Goal: Task Accomplishment & Management: Use online tool/utility

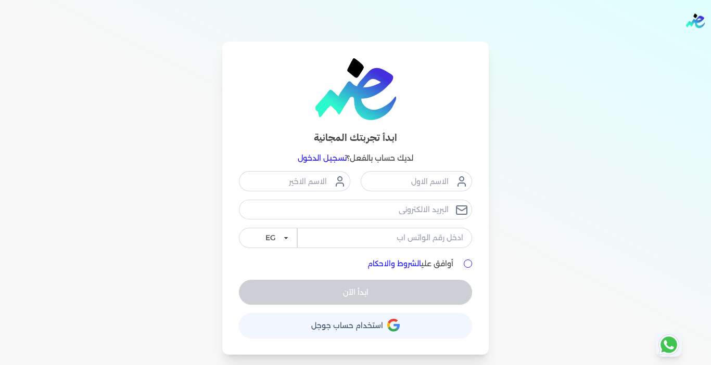
click at [333, 156] on link "تسجيل الدخول" at bounding box center [322, 158] width 49 height 9
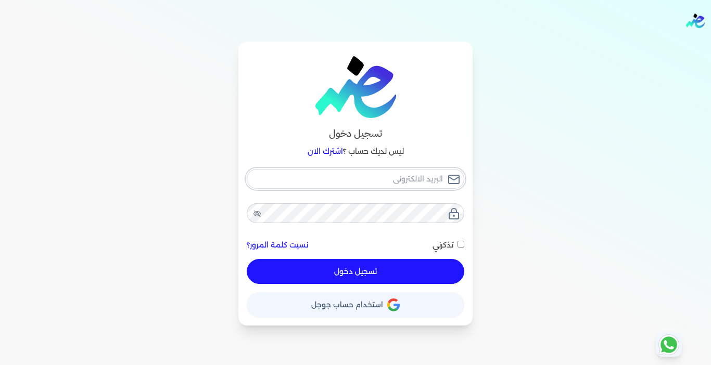
type input "[EMAIL_ADDRESS][DOMAIN_NAME]"
click at [358, 274] on button "تسجيل دخول" at bounding box center [356, 271] width 218 height 25
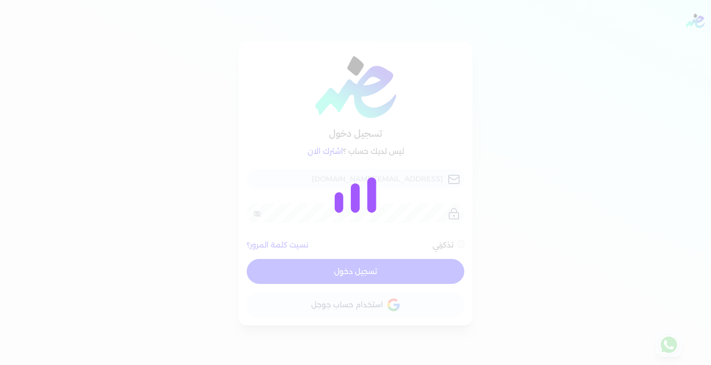
checkbox input "false"
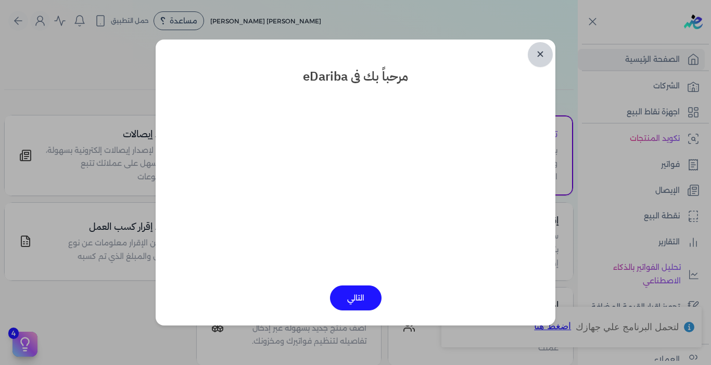
click at [543, 51] on link "✕" at bounding box center [540, 54] width 25 height 25
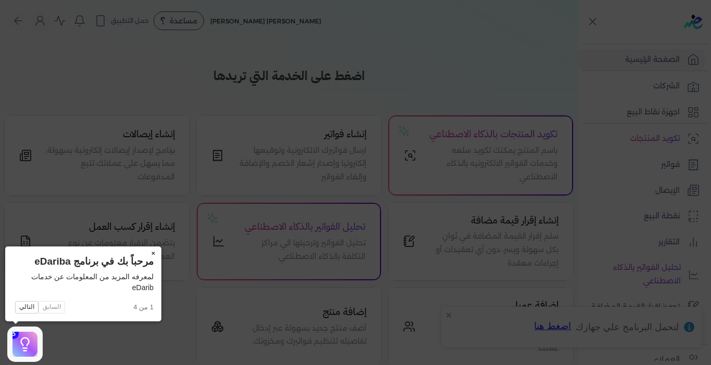
click at [154, 252] on button "×" at bounding box center [153, 254] width 17 height 15
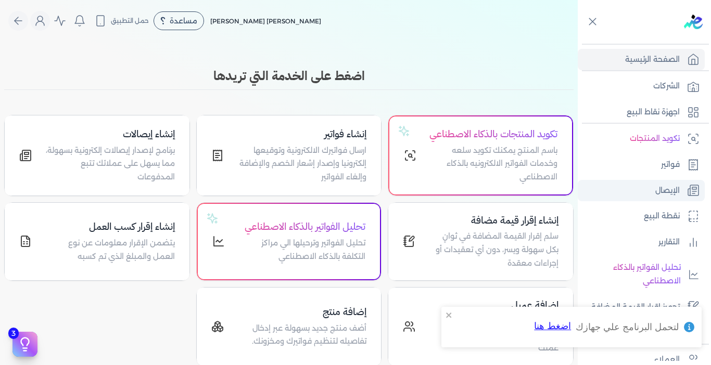
click at [680, 189] on link "الإيصال" at bounding box center [641, 191] width 127 height 22
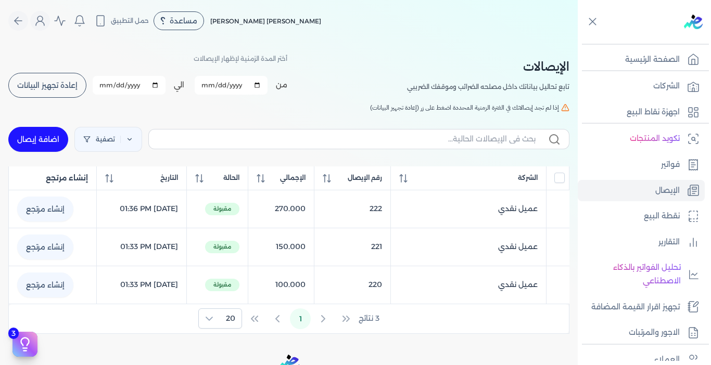
click at [46, 144] on link "اضافة إيصال" at bounding box center [38, 139] width 60 height 25
select select "EGP"
select select "EGS"
select select "B"
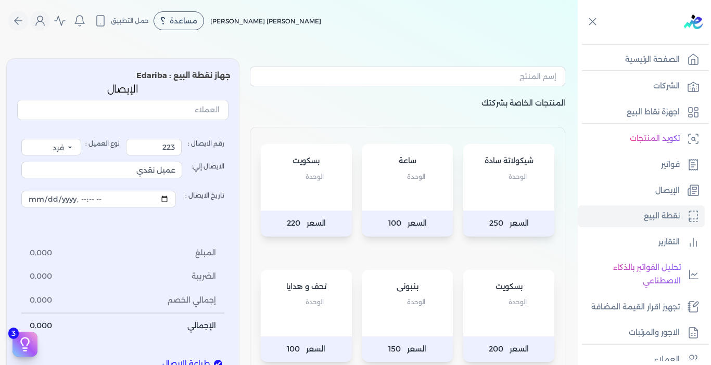
scroll to position [260, 0]
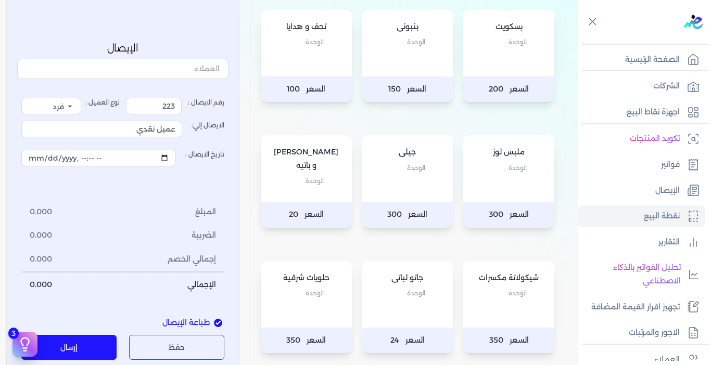
click at [505, 65] on div "بسكويت الوحدة" at bounding box center [508, 43] width 91 height 67
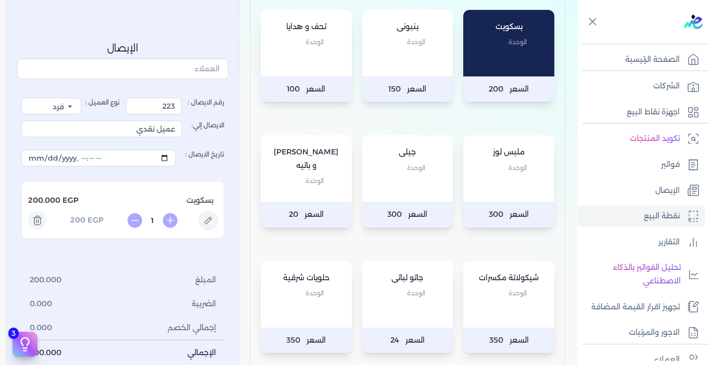
scroll to position [416, 0]
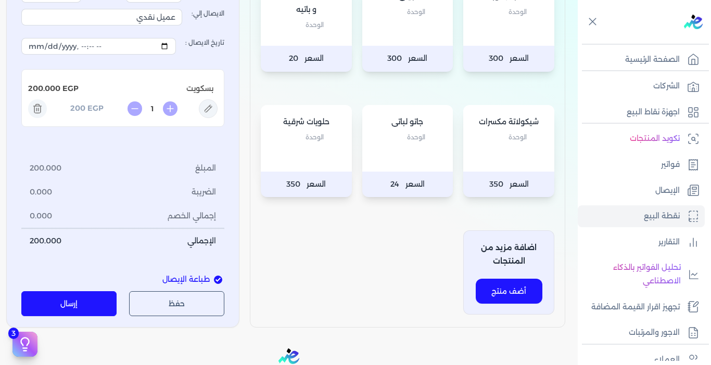
click at [75, 296] on button "إرسال" at bounding box center [68, 304] width 95 height 25
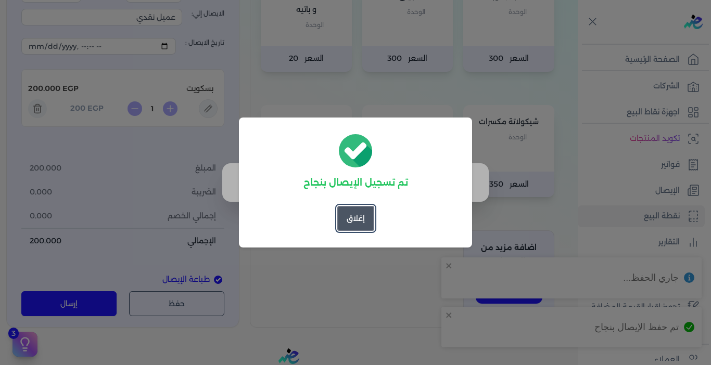
click at [366, 217] on button "إغلاق" at bounding box center [355, 218] width 37 height 25
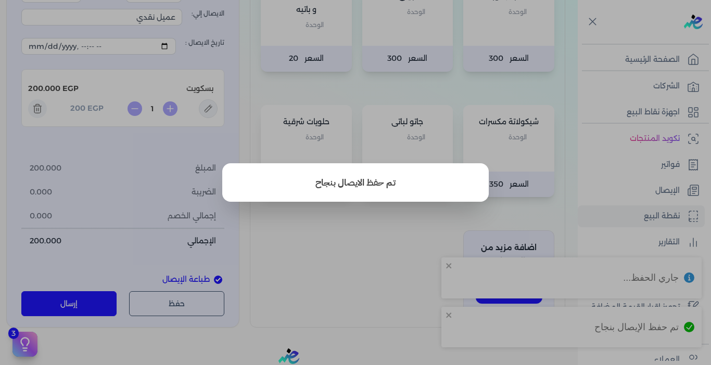
click at [656, 192] on button "close" at bounding box center [355, 182] width 711 height 365
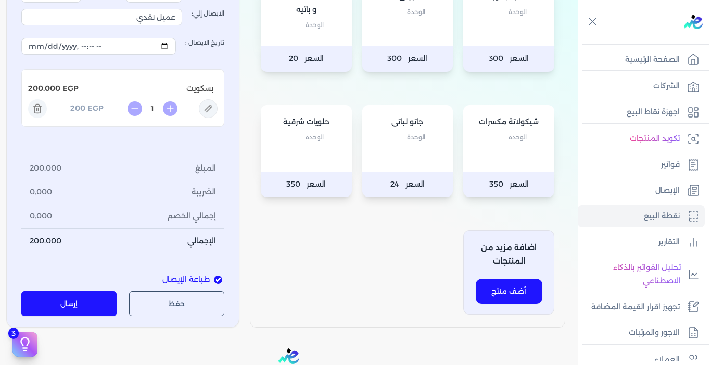
scroll to position [156, 0]
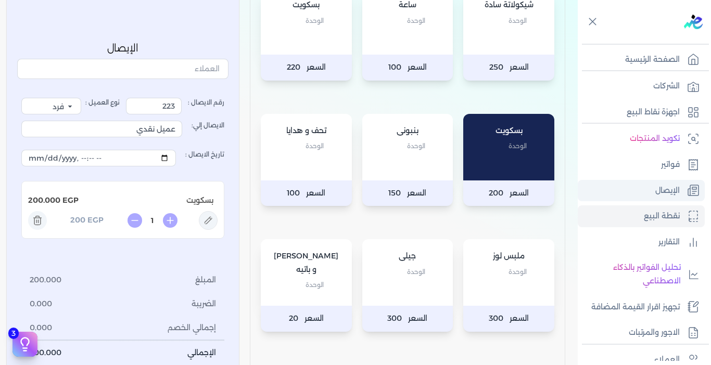
click at [645, 185] on link "الإيصال" at bounding box center [641, 191] width 127 height 22
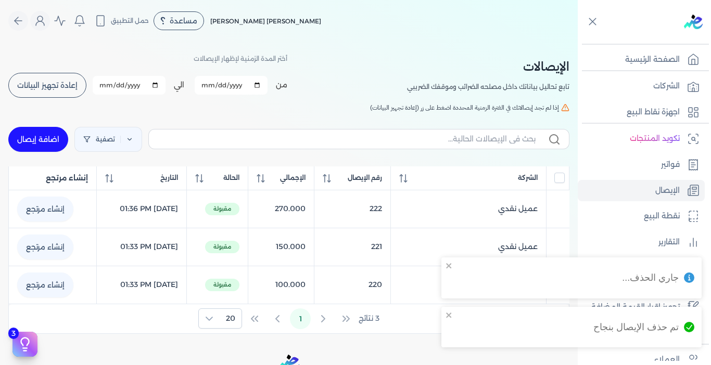
click at [60, 85] on span "إعادة تجهيز البيانات" at bounding box center [47, 85] width 60 height 7
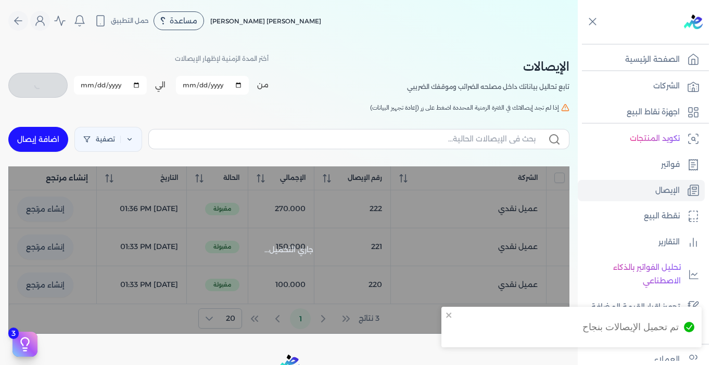
checkbox input "false"
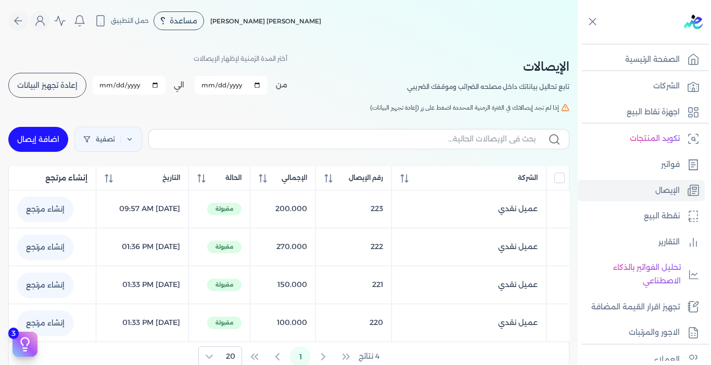
click at [39, 141] on link "اضافة إيصال" at bounding box center [38, 139] width 60 height 25
select select "EGP"
select select "EGS"
select select "B"
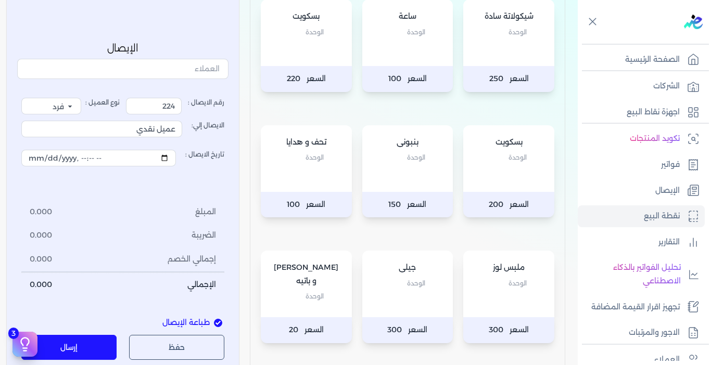
scroll to position [156, 0]
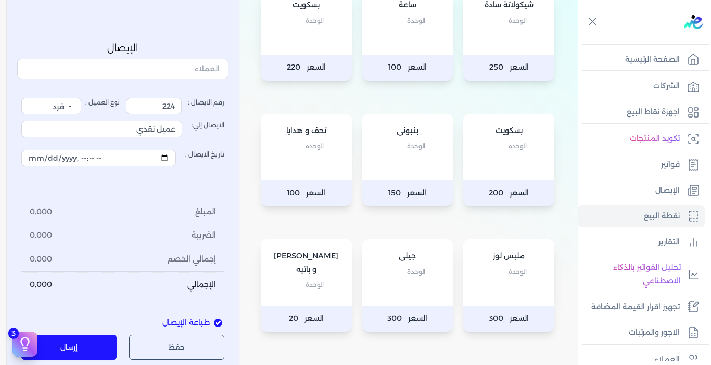
click at [484, 290] on div "ملبس لوز الوحدة" at bounding box center [508, 272] width 91 height 67
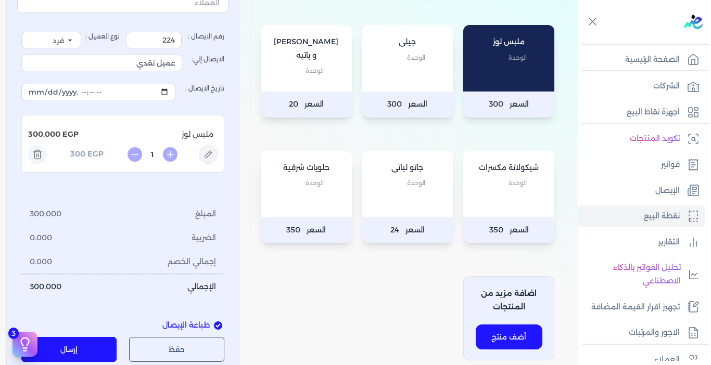
scroll to position [468, 0]
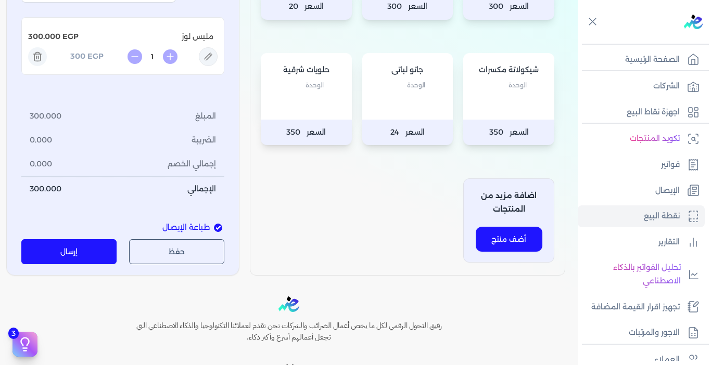
click at [70, 254] on button "إرسال" at bounding box center [68, 252] width 95 height 25
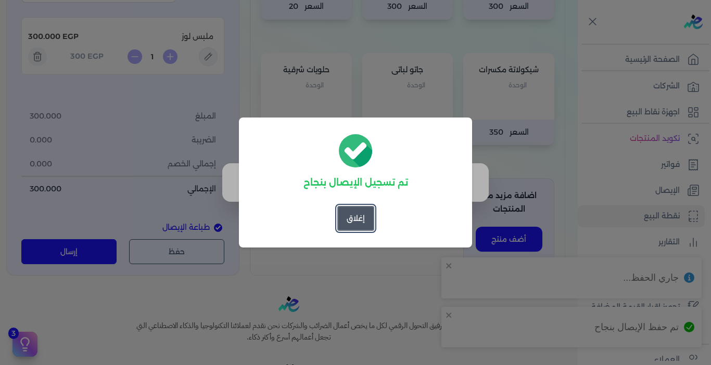
click at [361, 213] on button "إغلاق" at bounding box center [355, 218] width 37 height 25
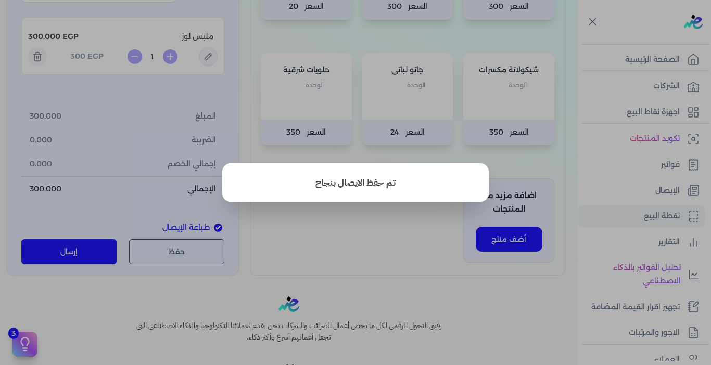
click at [371, 225] on button "close" at bounding box center [355, 182] width 711 height 365
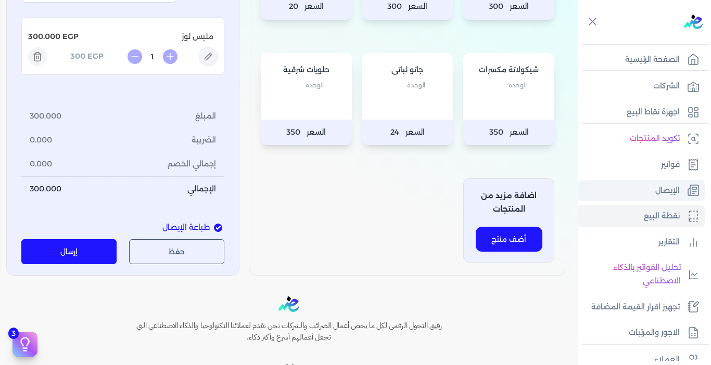
click at [655, 192] on p "الإيصال" at bounding box center [667, 191] width 24 height 14
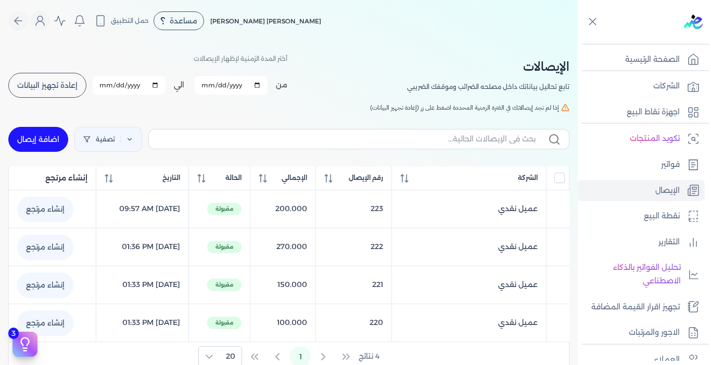
click at [78, 91] on button "إعادة تجهيز البيانات" at bounding box center [47, 85] width 78 height 25
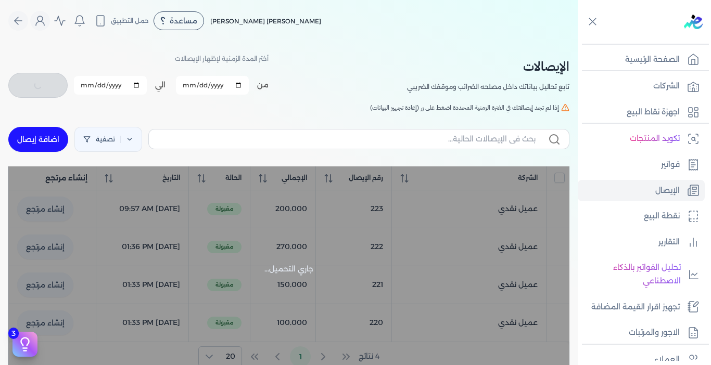
checkbox input "false"
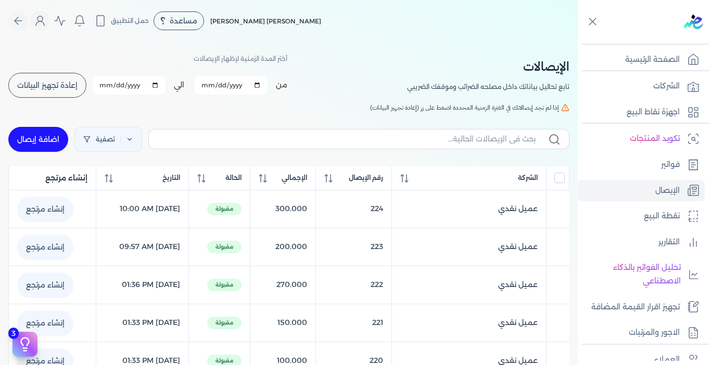
click at [28, 139] on link "اضافة إيصال" at bounding box center [38, 139] width 60 height 25
select select "EGP"
select select "EGS"
select select "B"
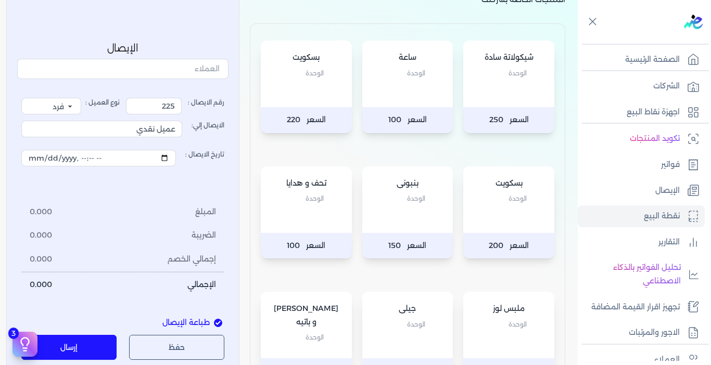
scroll to position [104, 0]
click at [486, 222] on div "بسكويت الوحدة" at bounding box center [508, 199] width 91 height 67
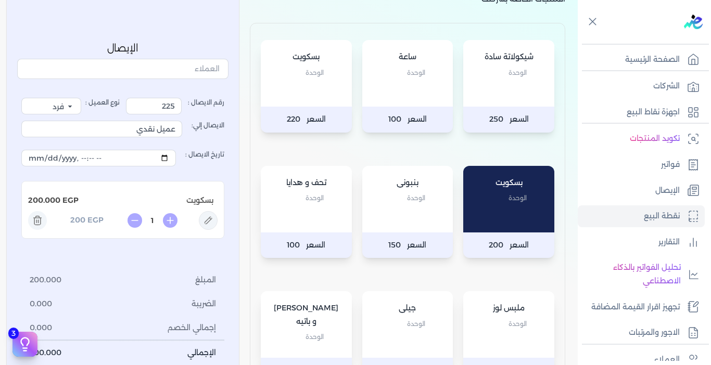
drag, startPoint x: 154, startPoint y: 218, endPoint x: 168, endPoint y: 212, distance: 15.0
click at [160, 218] on input "1" at bounding box center [152, 221] width 17 height 11
type input "0.5"
click at [134, 284] on li "المبلغ 100.000" at bounding box center [122, 281] width 203 height 24
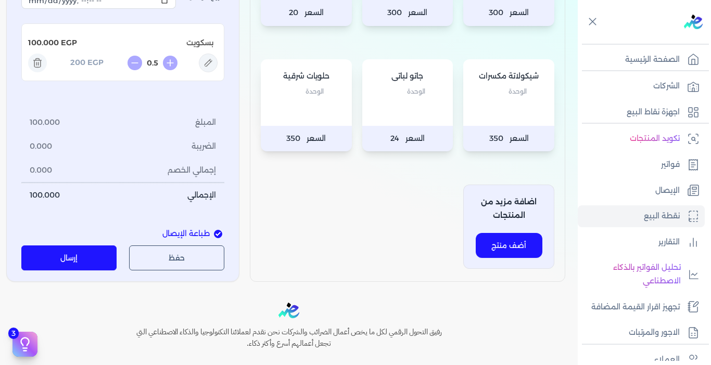
scroll to position [537, 0]
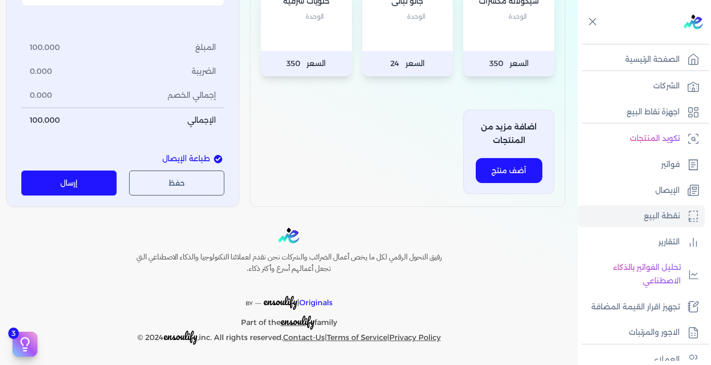
click at [56, 187] on button "إرسال" at bounding box center [68, 183] width 95 height 25
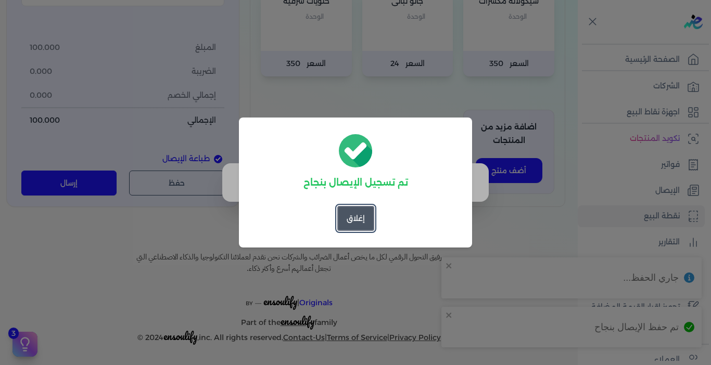
click at [362, 223] on button "إغلاق" at bounding box center [355, 218] width 37 height 25
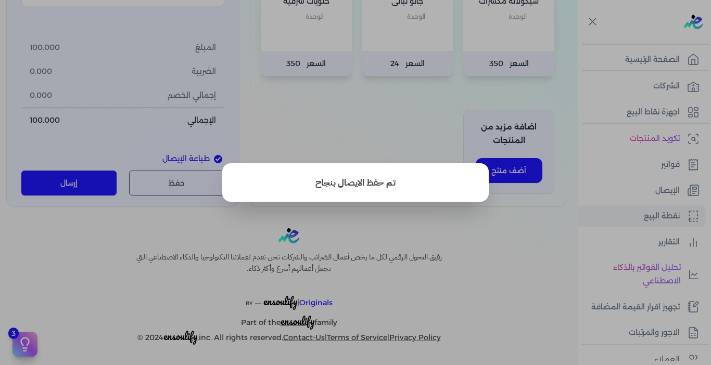
click at [357, 237] on button "close" at bounding box center [355, 182] width 711 height 365
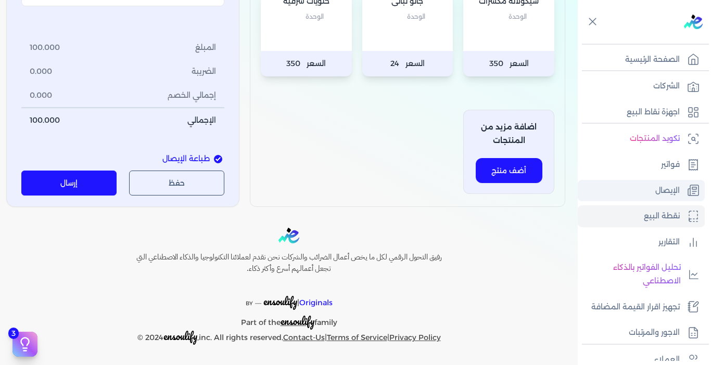
click at [652, 192] on link "الإيصال" at bounding box center [641, 191] width 127 height 22
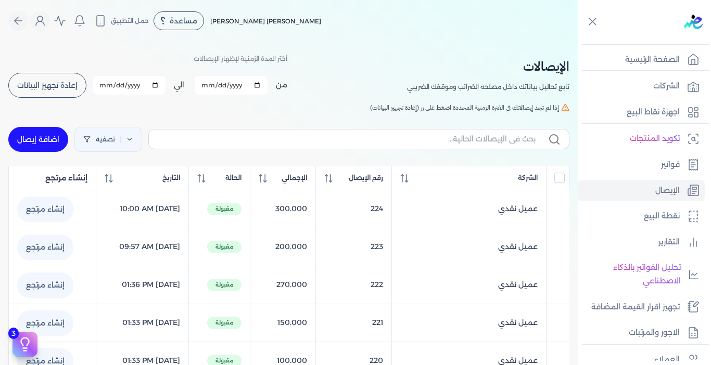
click at [69, 85] on span "إعادة تجهيز البيانات" at bounding box center [47, 85] width 60 height 7
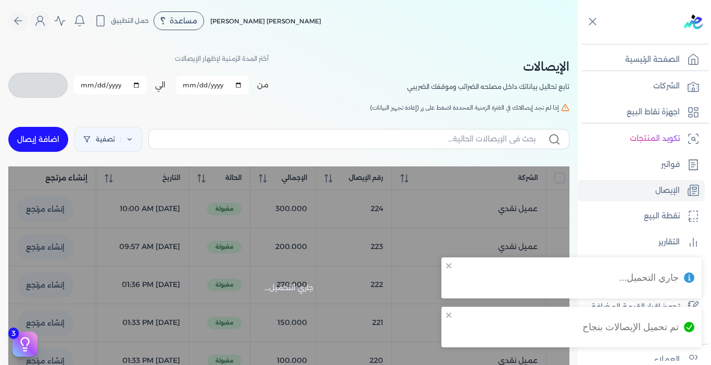
checkbox input "false"
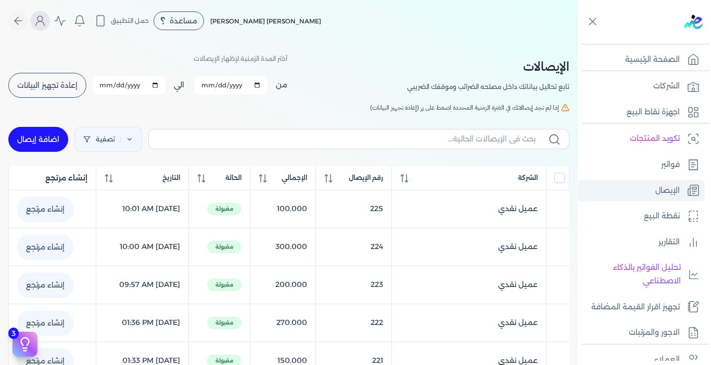
click at [40, 24] on icon "Global" at bounding box center [40, 21] width 12 height 12
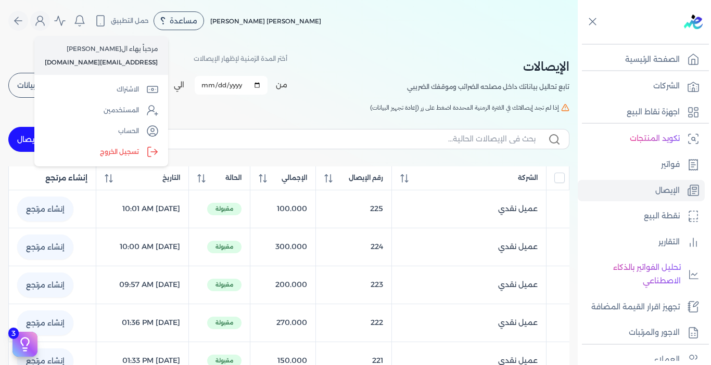
click at [130, 151] on label "تسجيل الخروج" at bounding box center [101, 152] width 125 height 21
click at [578, 42] on input "Close" at bounding box center [578, 42] width 0 height 0
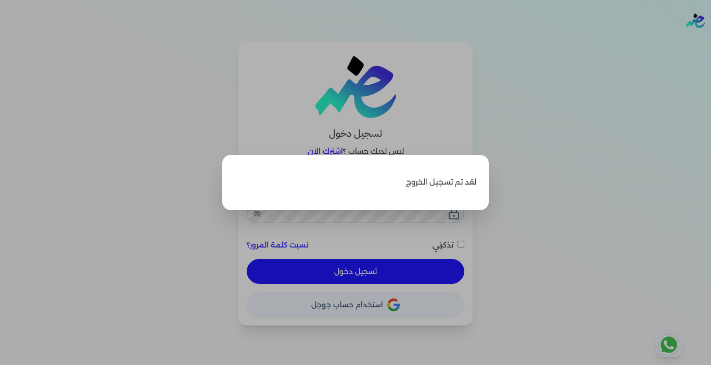
type input "[EMAIL_ADDRESS][DOMAIN_NAME]"
checkbox input "false"
click at [514, 116] on label "Close" at bounding box center [355, 182] width 711 height 365
click at [711, 42] on input "Close" at bounding box center [711, 42] width 0 height 0
